Goal: Task Accomplishment & Management: Use online tool/utility

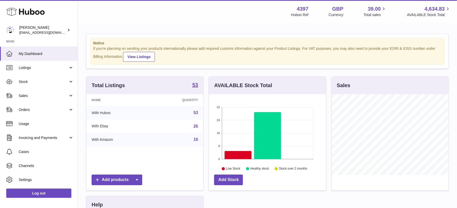
scroll to position [81, 117]
click at [36, 83] on span "Stock" at bounding box center [44, 81] width 50 height 5
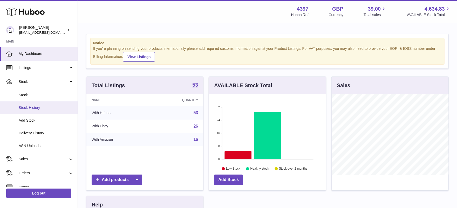
click at [49, 106] on span "Stock History" at bounding box center [46, 107] width 55 height 5
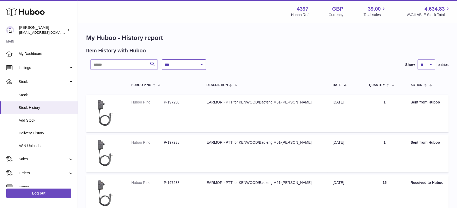
select select "*"
click option "**********" at bounding box center [0, 0] width 0 height 0
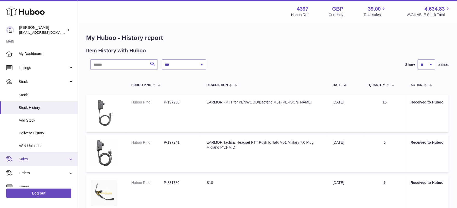
click at [33, 159] on span "Sales" at bounding box center [44, 159] width 50 height 5
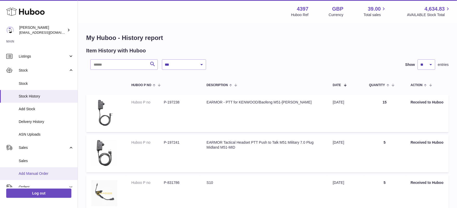
scroll to position [3, 0]
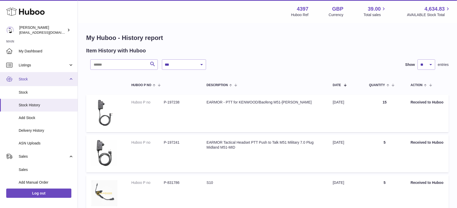
click at [46, 82] on link "Stock" at bounding box center [39, 79] width 78 height 14
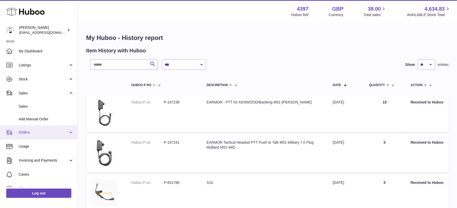
click at [57, 134] on span "Orders" at bounding box center [44, 132] width 50 height 5
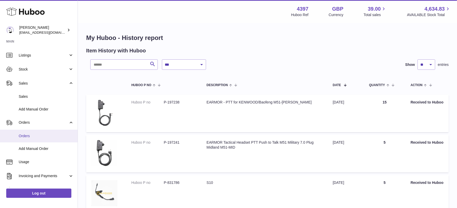
scroll to position [13, 0]
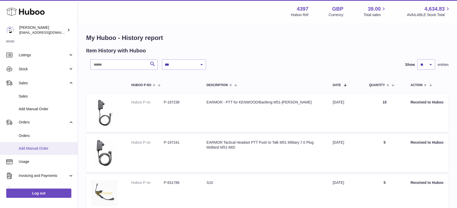
click at [48, 148] on span "Add Manual Order" at bounding box center [46, 148] width 55 height 5
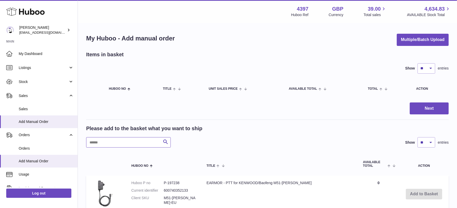
click at [119, 147] on input "text" at bounding box center [128, 142] width 85 height 10
type input "***"
